Goal: Task Accomplishment & Management: Manage account settings

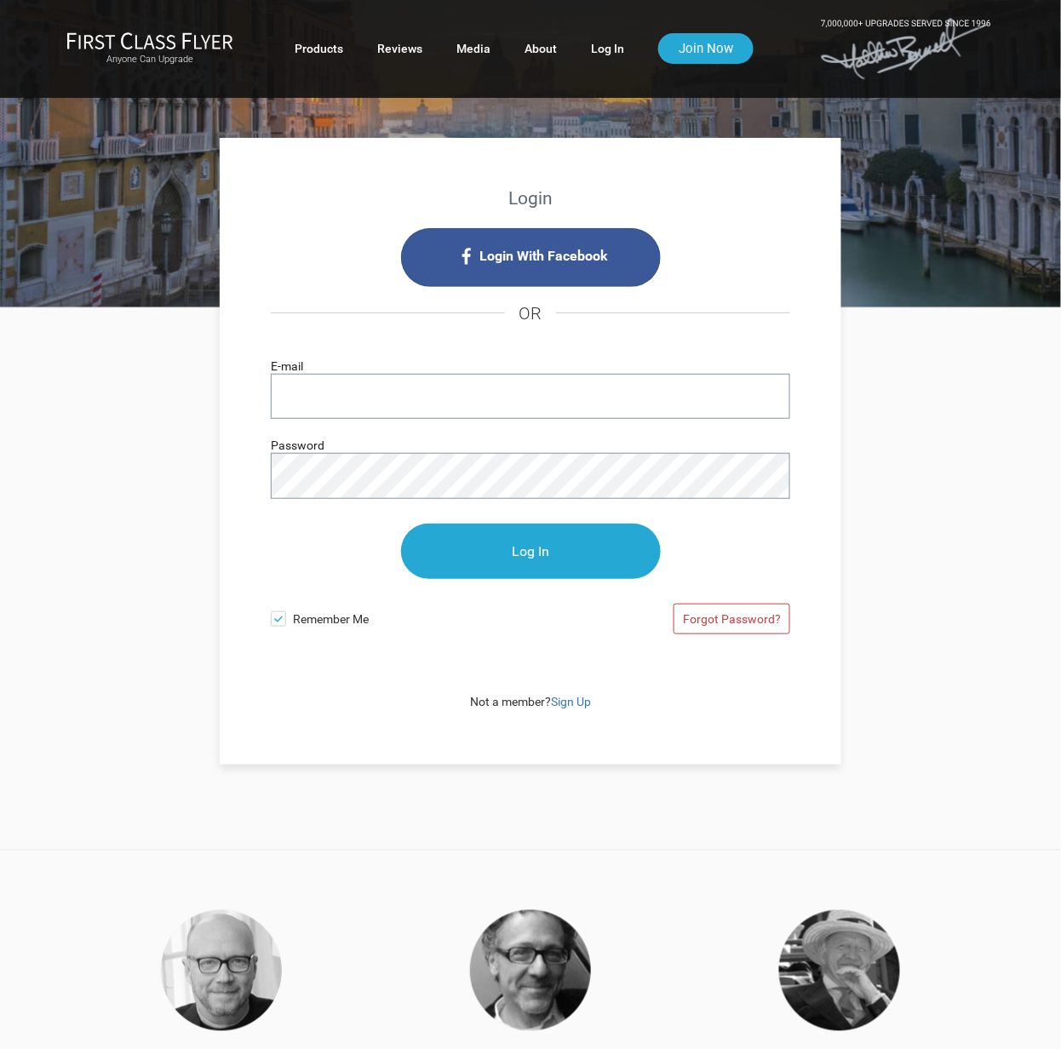
type input "[EMAIL_ADDRESS][DOMAIN_NAME]"
drag, startPoint x: 530, startPoint y: 586, endPoint x: 529, endPoint y: 576, distance: 10.3
click at [529, 581] on p "Log In" at bounding box center [531, 551] width 520 height 89
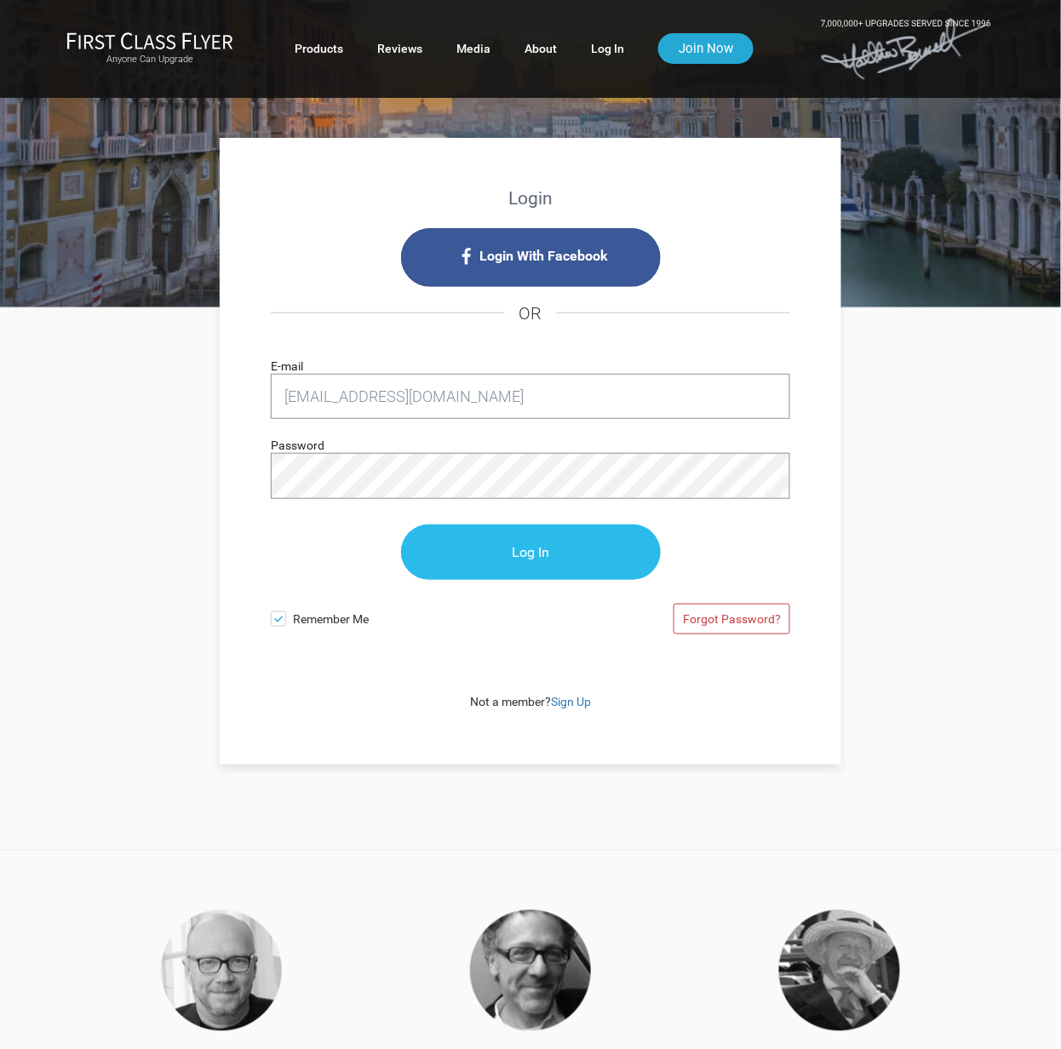
click at [529, 560] on input "Log In" at bounding box center [531, 552] width 260 height 55
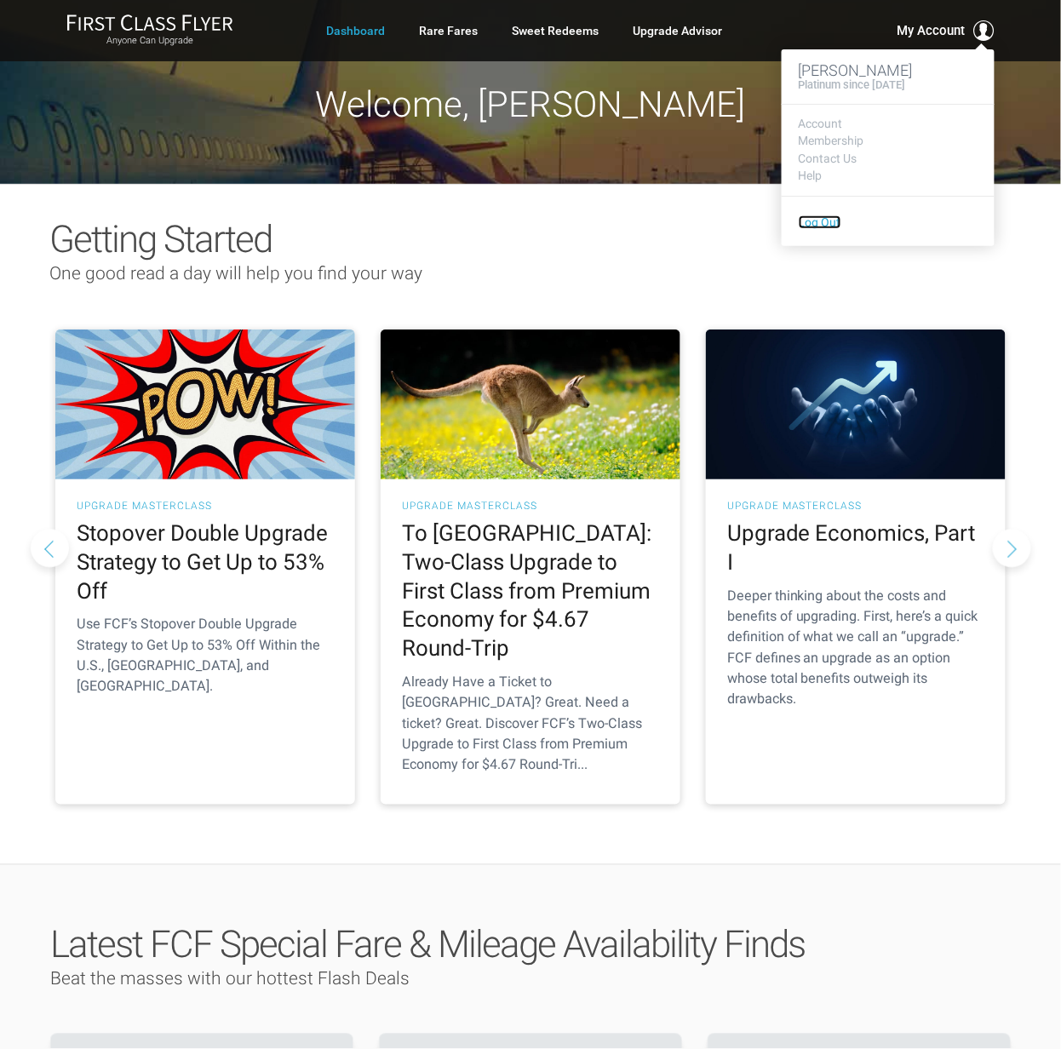
click at [812, 225] on link "Log Out" at bounding box center [820, 222] width 43 height 14
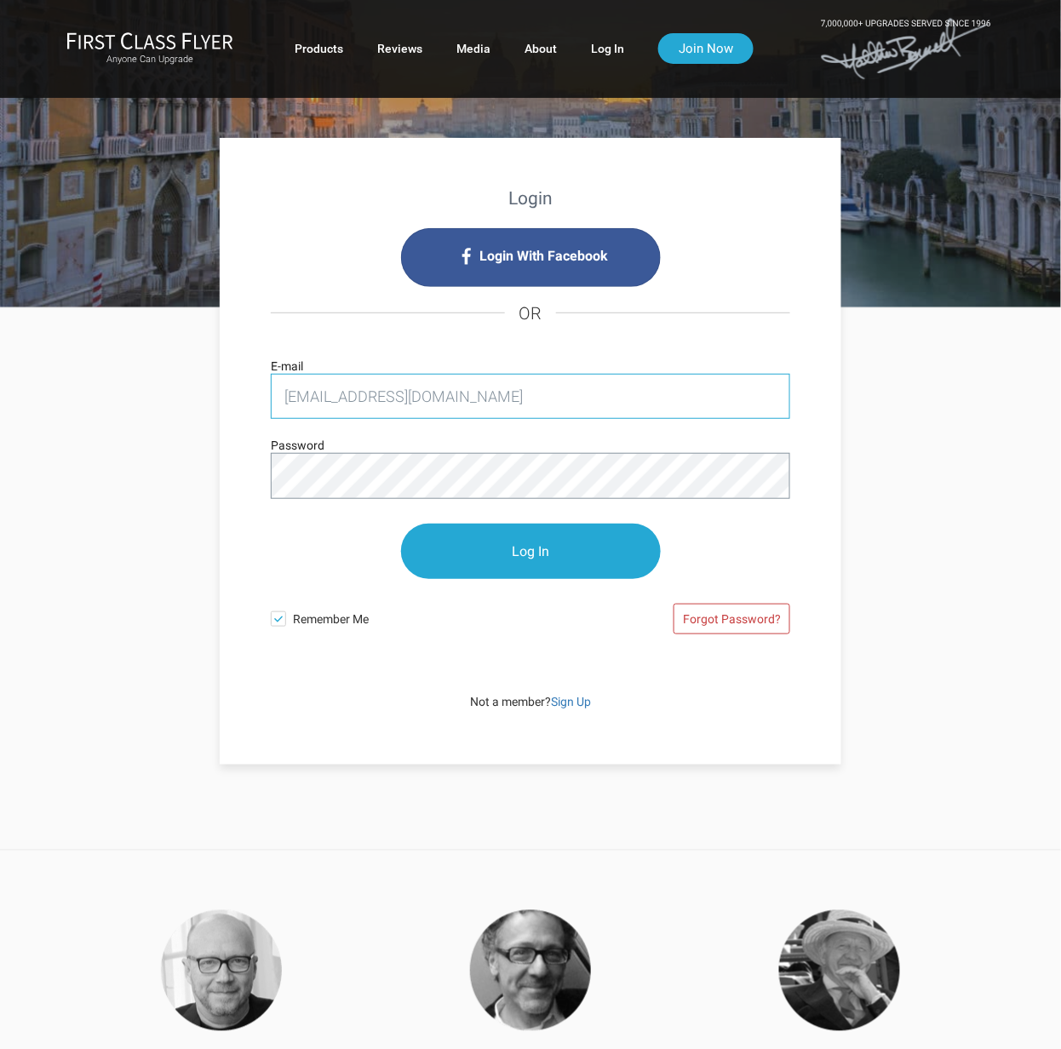
click at [451, 399] on input "[EMAIL_ADDRESS][DOMAIN_NAME]" at bounding box center [531, 396] width 520 height 45
type input "[EMAIL_ADDRESS][DOMAIN_NAME]"
click at [491, 552] on input "Log In" at bounding box center [531, 552] width 260 height 55
